Goal: Task Accomplishment & Management: Use online tool/utility

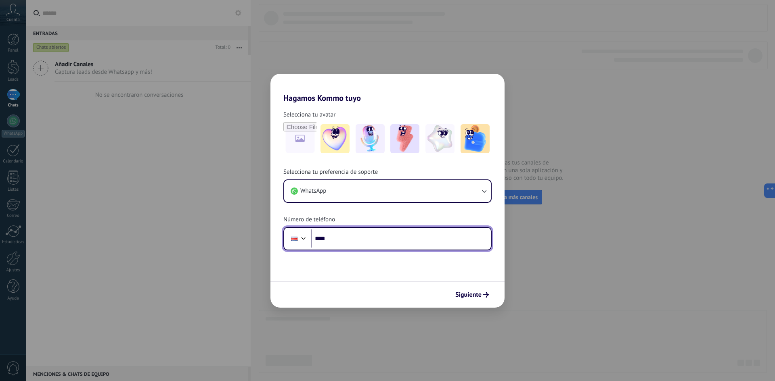
click at [354, 243] on input "****" at bounding box center [401, 239] width 180 height 19
type input "**********"
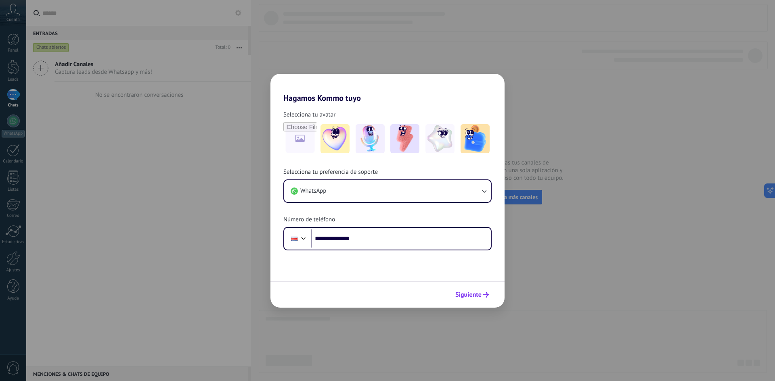
click at [479, 293] on span "Siguiente" at bounding box center [468, 295] width 26 height 6
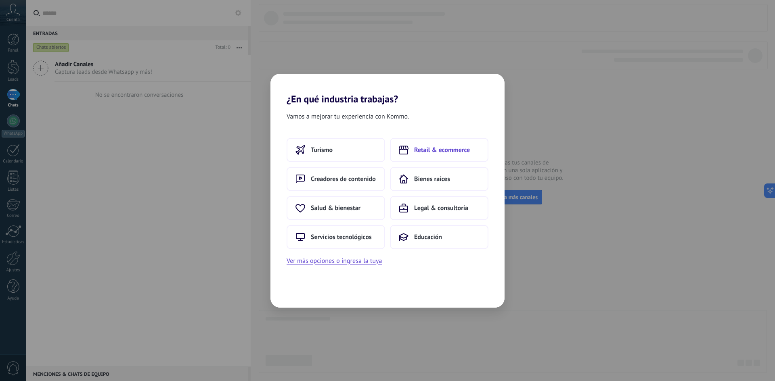
click at [473, 151] on button "Retail & ecommerce" at bounding box center [439, 150] width 98 height 24
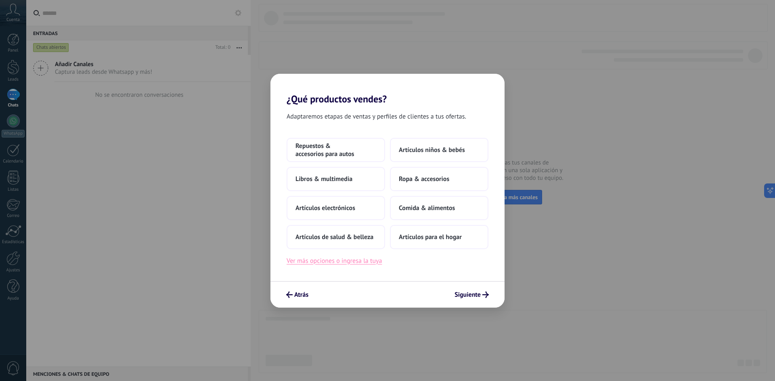
click at [350, 260] on button "Ver más opciones o ingresa la tuya" at bounding box center [334, 261] width 95 height 10
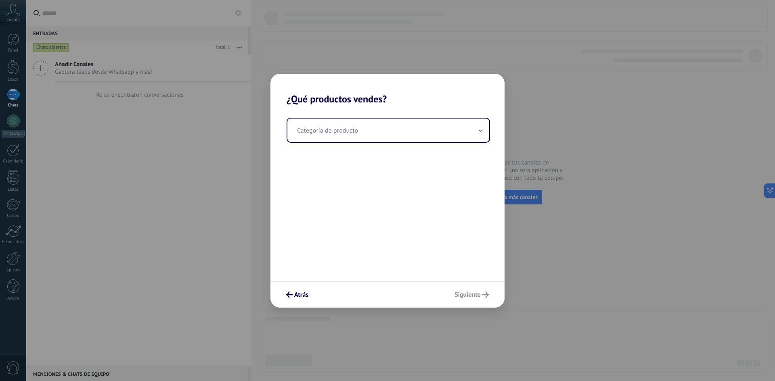
click at [413, 144] on div "Categoría de producto" at bounding box center [387, 193] width 234 height 176
click at [414, 139] on input "text" at bounding box center [388, 130] width 202 height 23
type input "********"
click at [449, 293] on div "Atrás Siguiente" at bounding box center [387, 294] width 234 height 27
click at [457, 294] on span "Siguiente" at bounding box center [467, 295] width 26 height 6
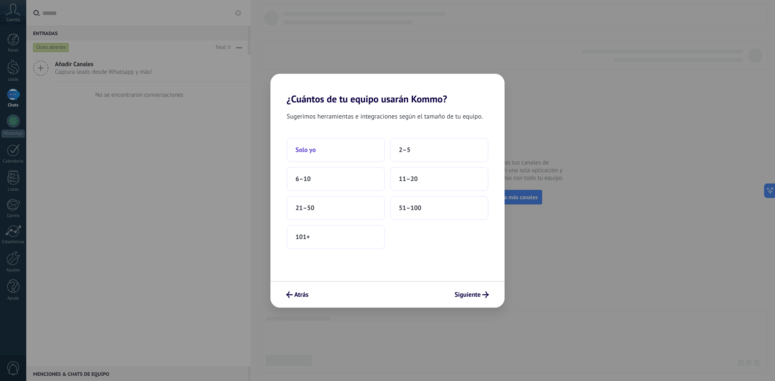
click at [352, 146] on button "Solo yo" at bounding box center [336, 150] width 98 height 24
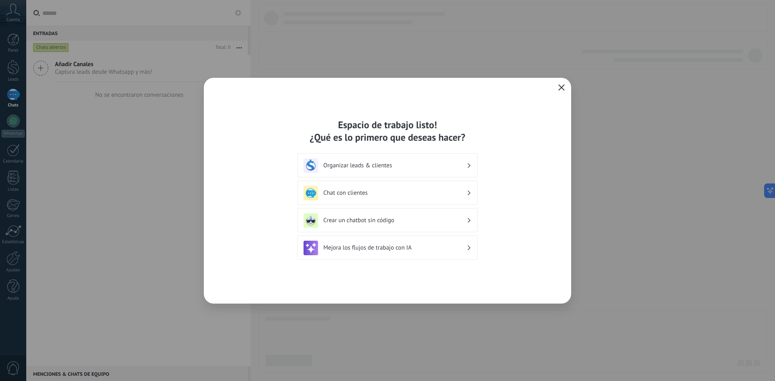
click at [420, 162] on h3 "Organizar leads & clientes" at bounding box center [394, 166] width 143 height 8
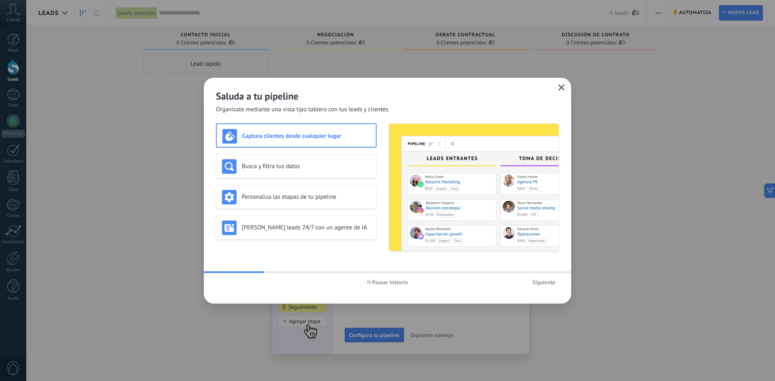
click at [540, 280] on span "Siguiente" at bounding box center [543, 283] width 23 height 6
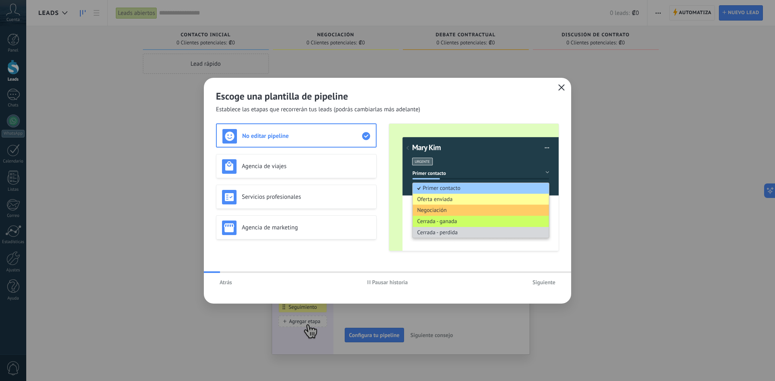
click at [540, 280] on span "Siguiente" at bounding box center [543, 283] width 23 height 6
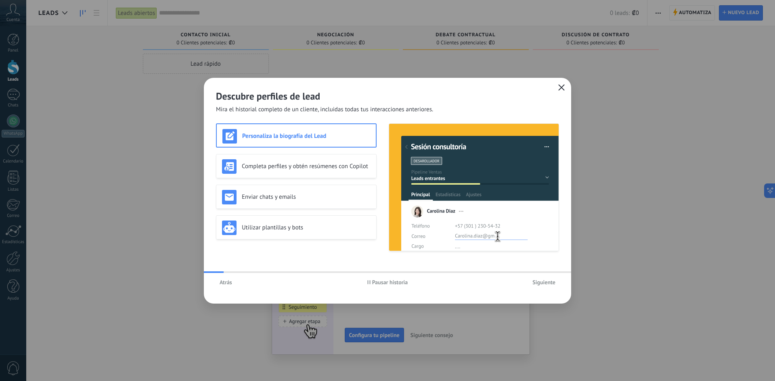
click at [540, 280] on span "Siguiente" at bounding box center [543, 283] width 23 height 6
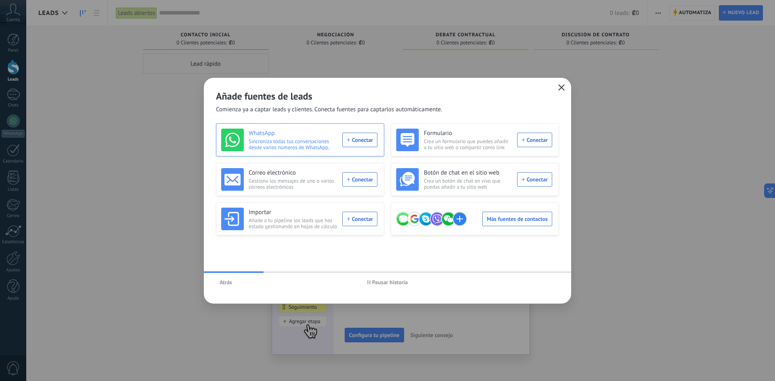
click at [354, 143] on div "WhatsApp Sincroniza todas tus conversaciones desde varios números de WhatsApp. …" at bounding box center [299, 140] width 156 height 23
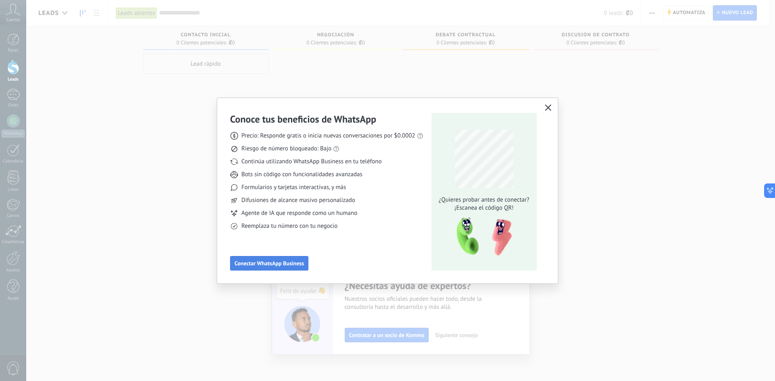
click at [278, 261] on span "Conectar WhatsApp Business" at bounding box center [268, 264] width 69 height 6
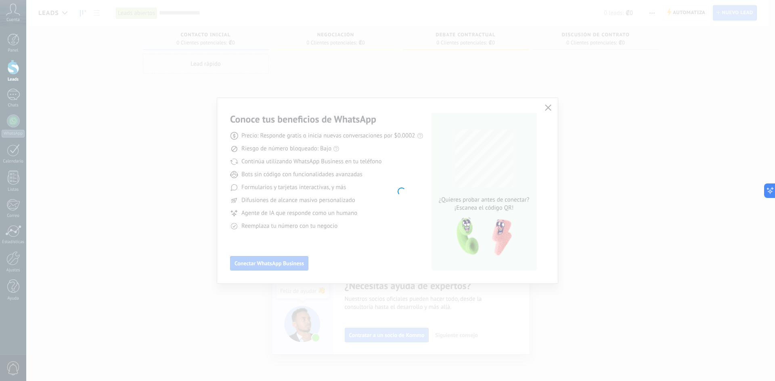
click at [546, 108] on div at bounding box center [400, 190] width 749 height 381
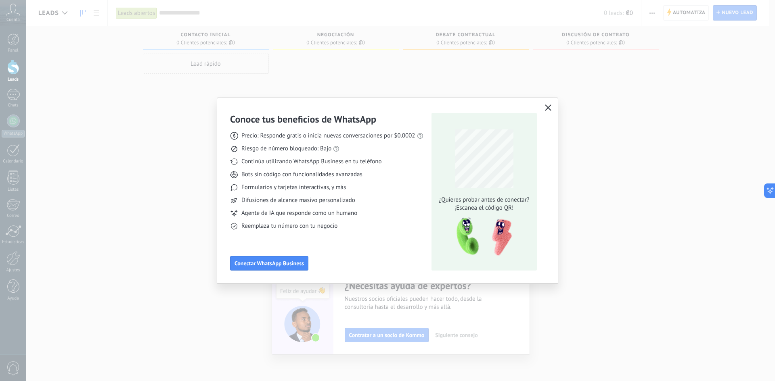
click at [545, 108] on icon "button" at bounding box center [548, 108] width 6 height 6
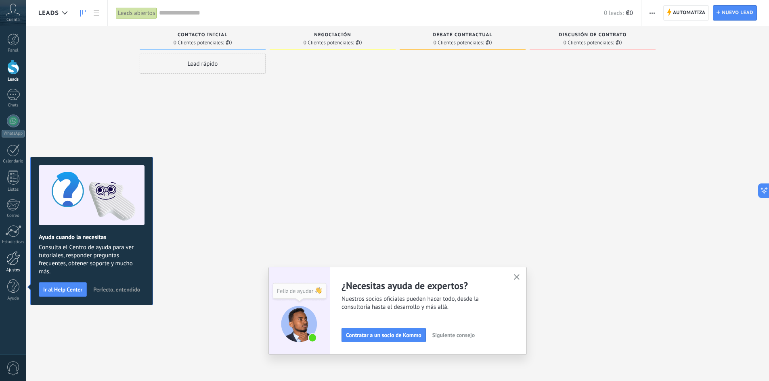
click at [12, 261] on div at bounding box center [13, 258] width 14 height 14
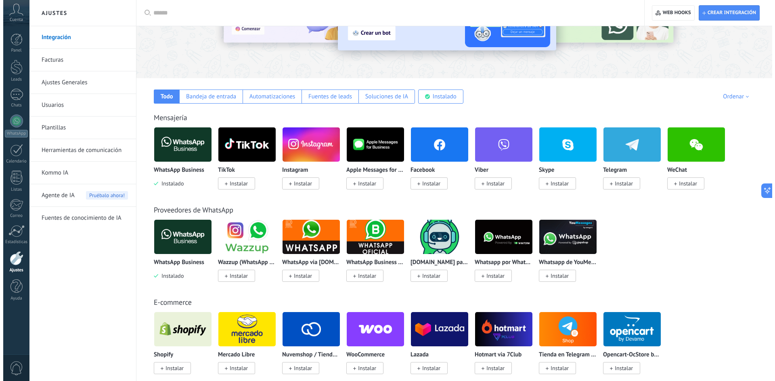
scroll to position [40, 0]
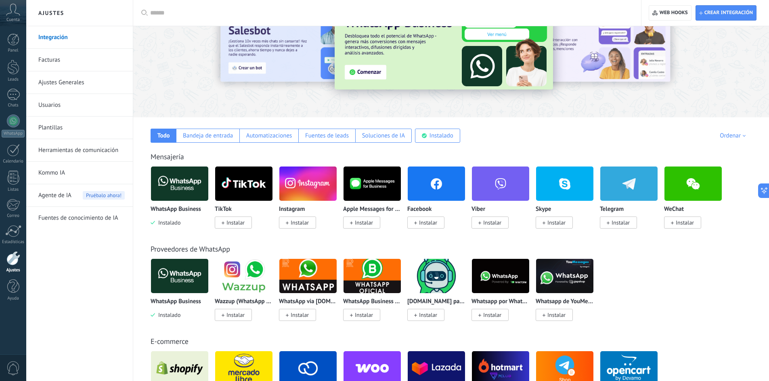
click at [182, 185] on img at bounding box center [179, 183] width 57 height 39
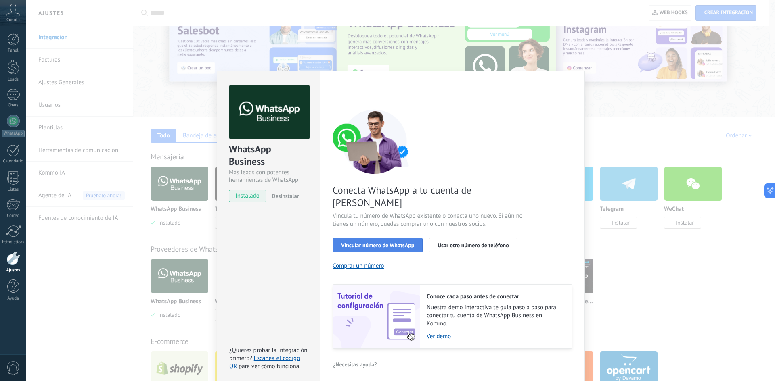
click at [400, 243] on span "Vincular número de WhatsApp" at bounding box center [377, 246] width 73 height 6
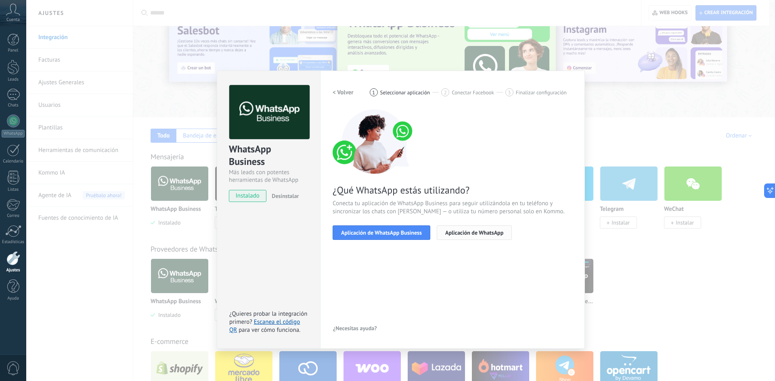
click at [490, 234] on span "Aplicación de WhatsApp" at bounding box center [474, 233] width 58 height 6
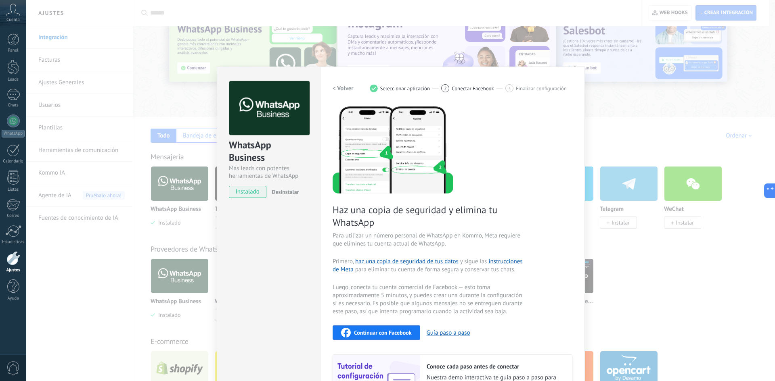
scroll to position [0, 0]
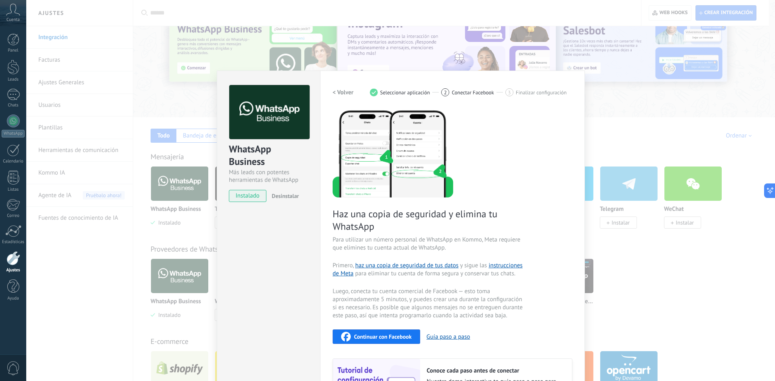
click at [350, 94] on h2 "< Volver" at bounding box center [343, 93] width 21 height 8
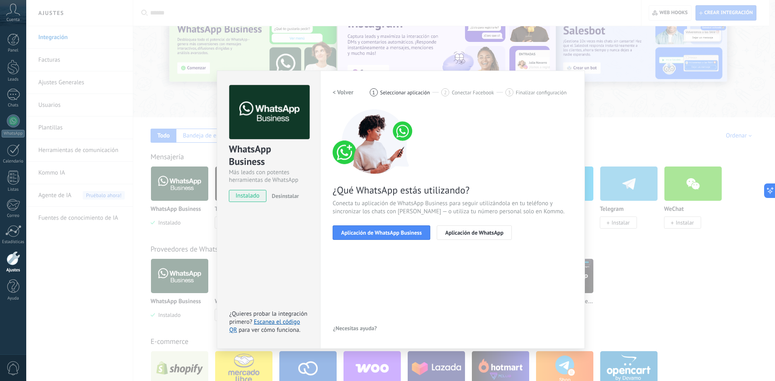
click at [350, 94] on h2 "< Volver" at bounding box center [343, 93] width 21 height 8
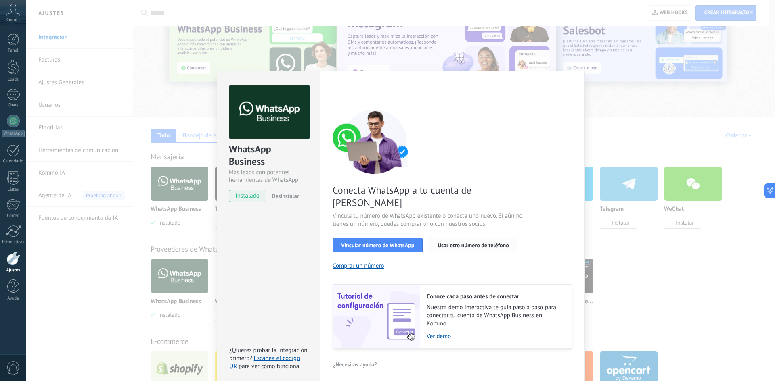
click at [477, 243] on span "Usar otro número de teléfono" at bounding box center [472, 246] width 71 height 6
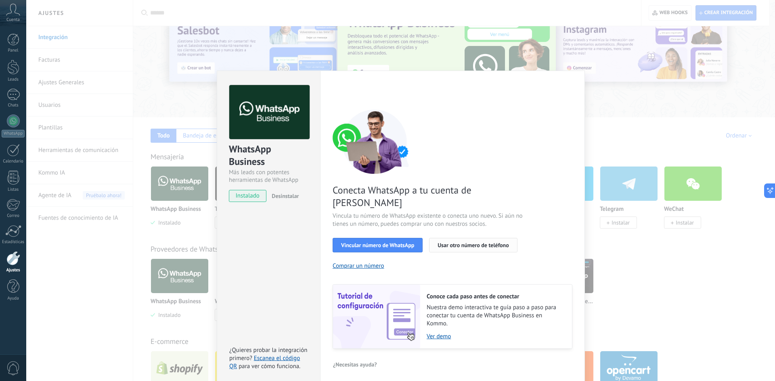
click at [471, 243] on span "Usar otro número de teléfono" at bounding box center [472, 246] width 71 height 6
click at [392, 238] on button "Vincular número de WhatsApp" at bounding box center [378, 245] width 90 height 15
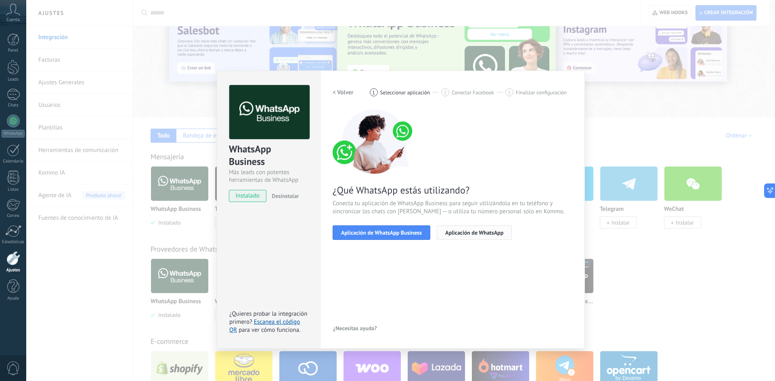
click at [478, 232] on span "Aplicación de WhatsApp" at bounding box center [474, 233] width 58 height 6
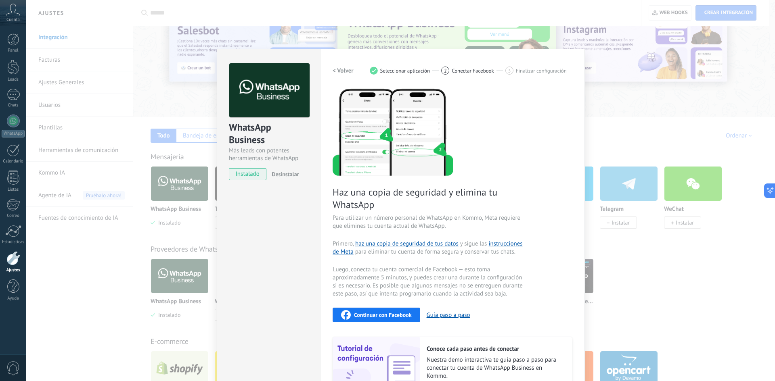
scroll to position [78, 0]
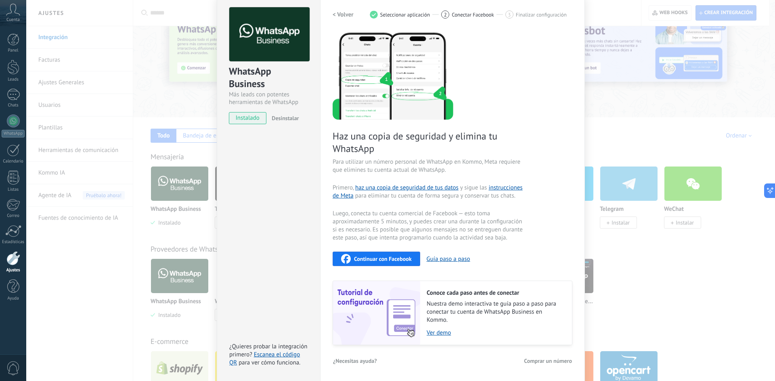
click at [635, 106] on div "WhatsApp Business Más leads con potentes herramientas de WhatsApp instalado Des…" at bounding box center [400, 190] width 749 height 381
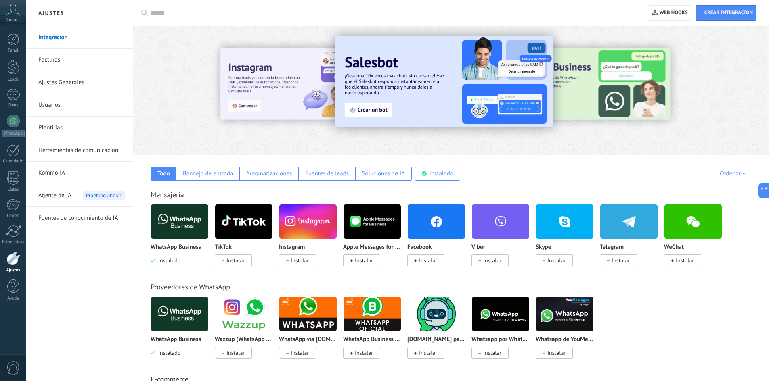
scroll to position [0, 0]
